Goal: Information Seeking & Learning: Learn about a topic

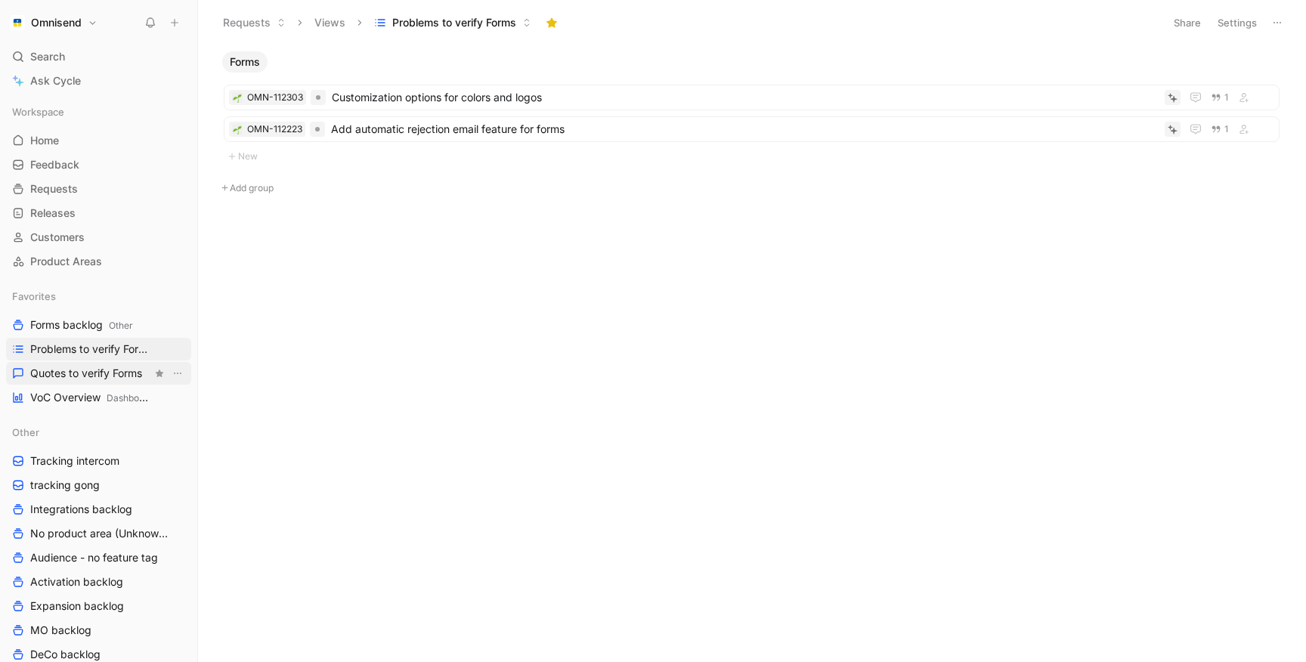
click at [100, 373] on span "Quotes to verify Forms" at bounding box center [86, 373] width 112 height 15
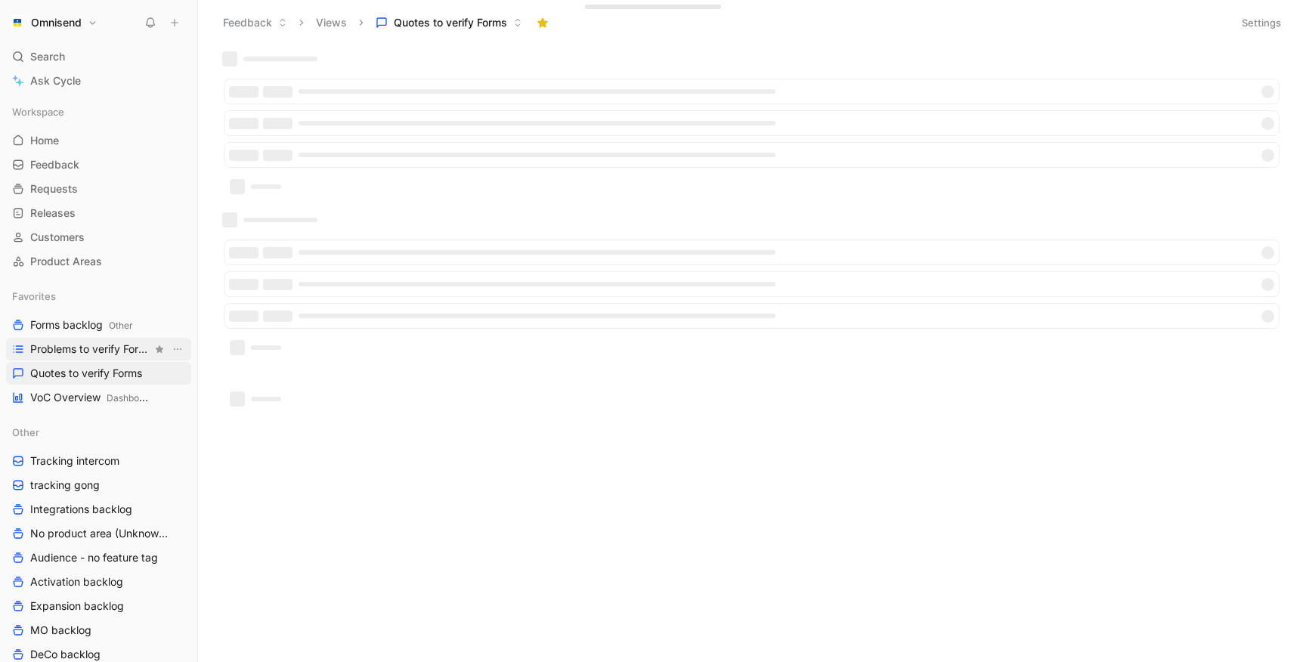
click at [101, 345] on span "Problems to verify Forms" at bounding box center [91, 349] width 122 height 15
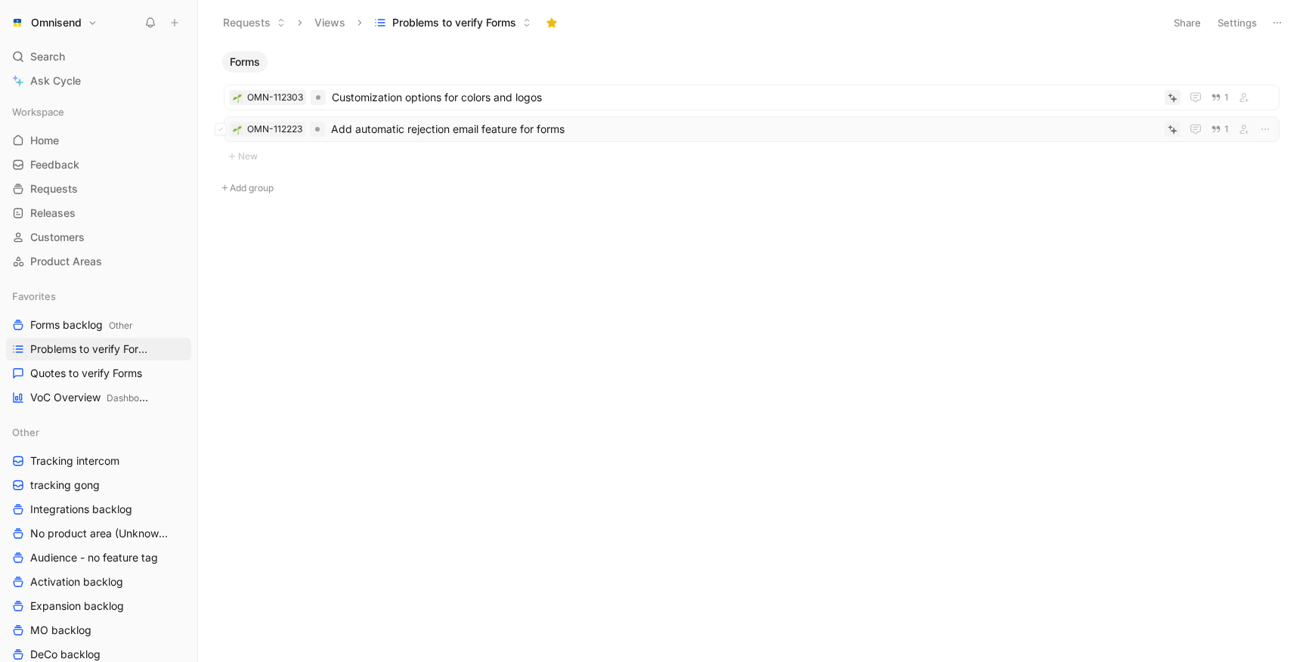
click at [435, 134] on span "Add automatic rejection email feature for forms" at bounding box center [745, 129] width 828 height 18
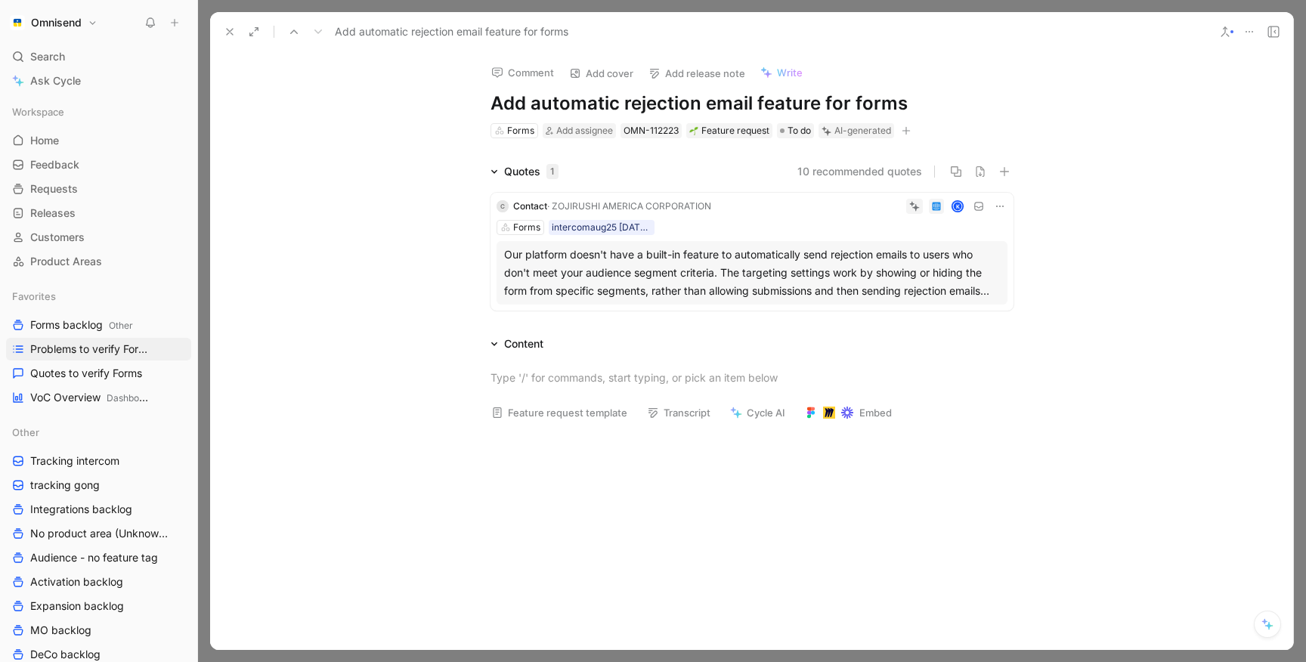
click at [230, 33] on icon at bounding box center [230, 32] width 12 height 12
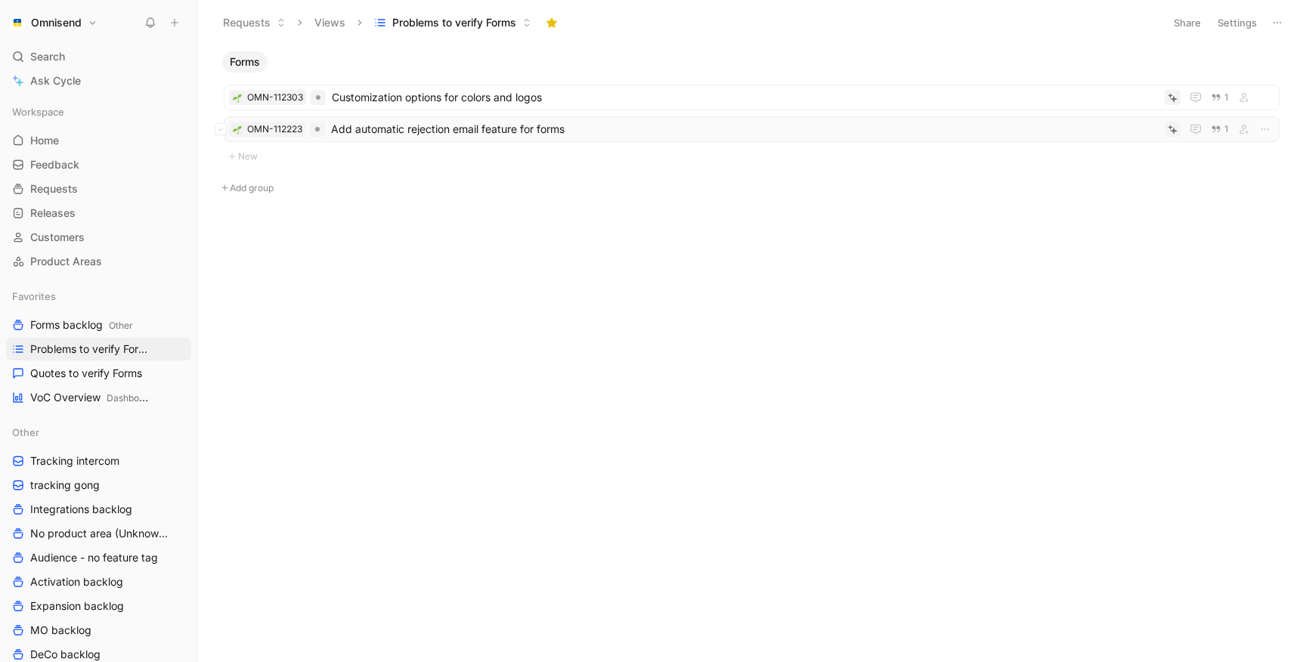
click at [488, 129] on span "Add automatic rejection email feature for forms" at bounding box center [745, 129] width 828 height 18
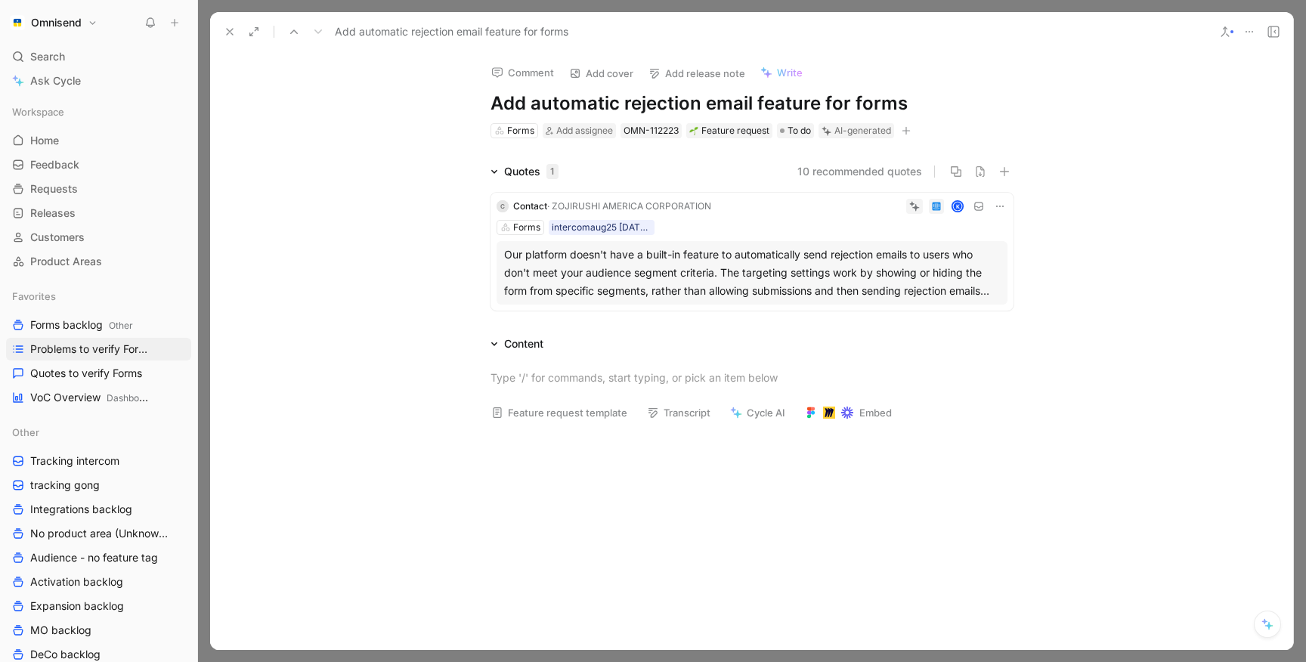
click at [582, 268] on div "Our platform doesn't have a built-in feature to automatically send rejection em…" at bounding box center [752, 273] width 496 height 54
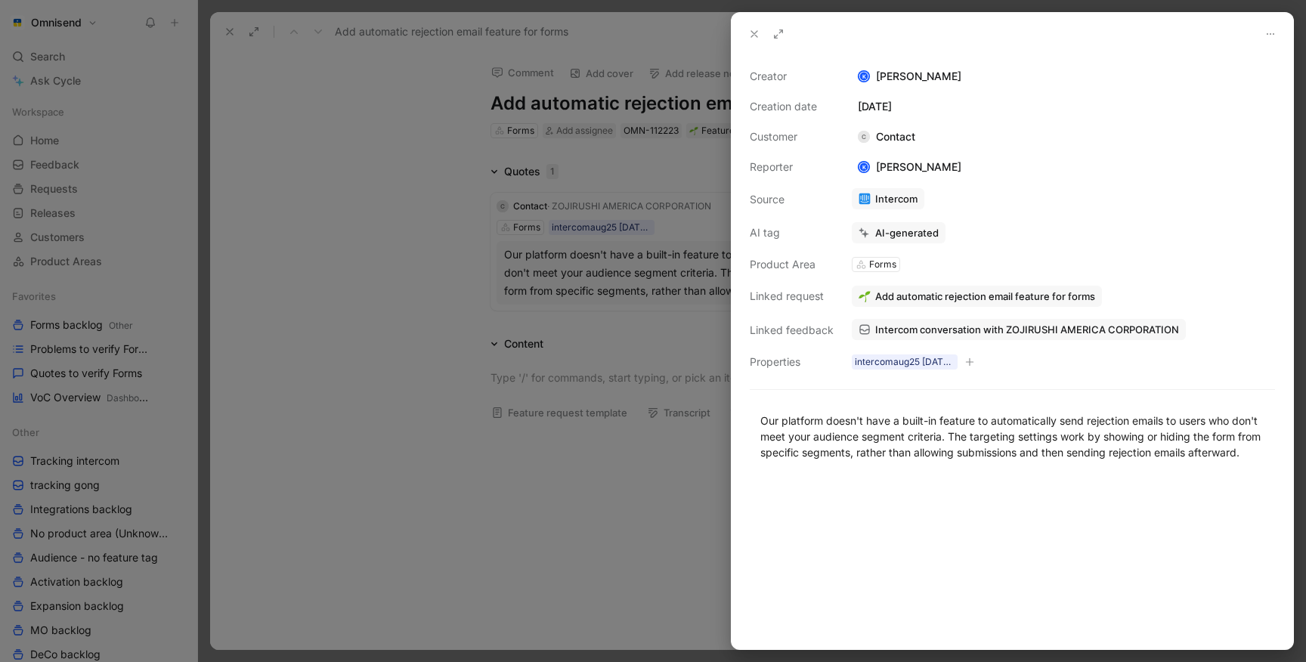
click at [459, 153] on div at bounding box center [653, 331] width 1306 height 662
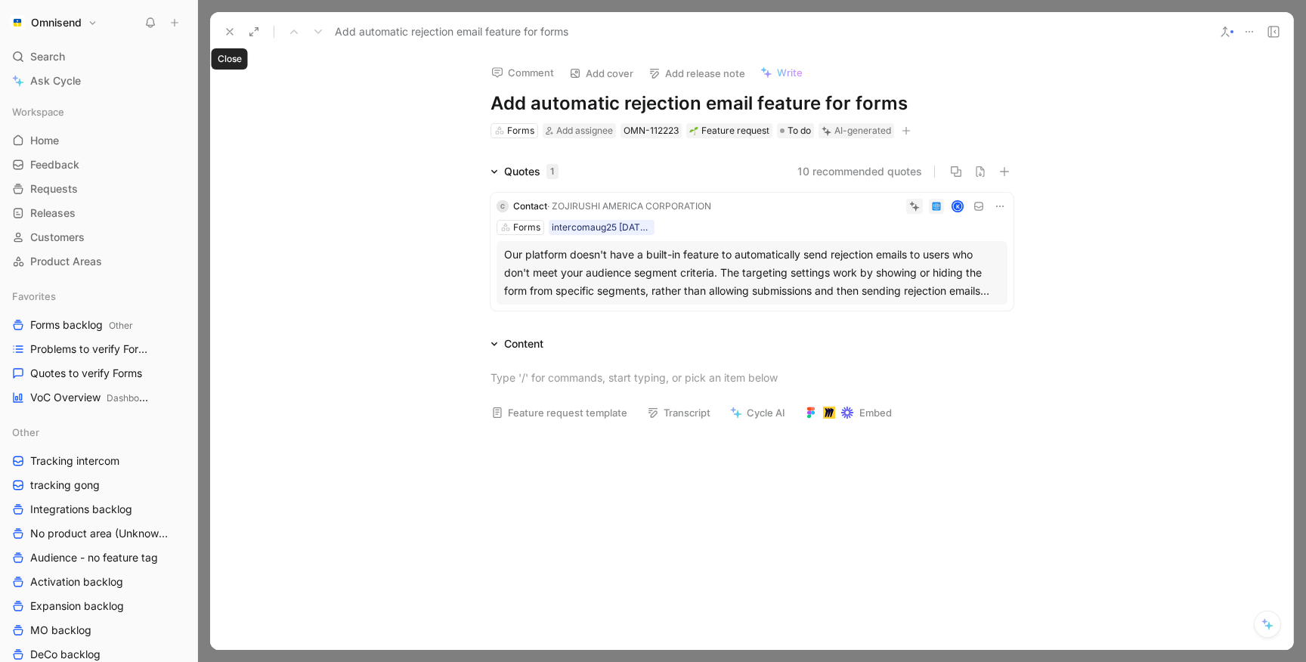
click at [234, 30] on icon at bounding box center [230, 32] width 12 height 12
